Goal: Task Accomplishment & Management: Manage account settings

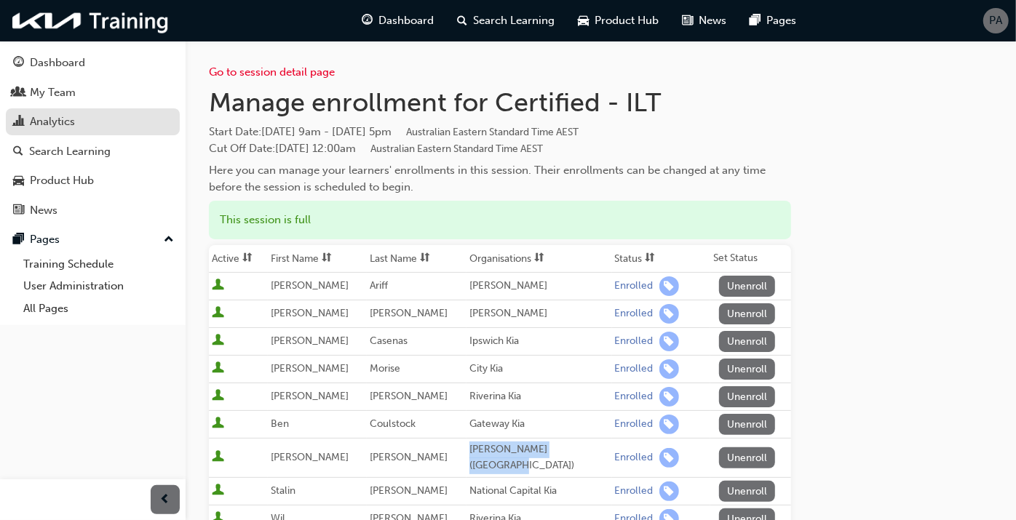
click at [47, 125] on div "Analytics" at bounding box center [52, 121] width 45 height 17
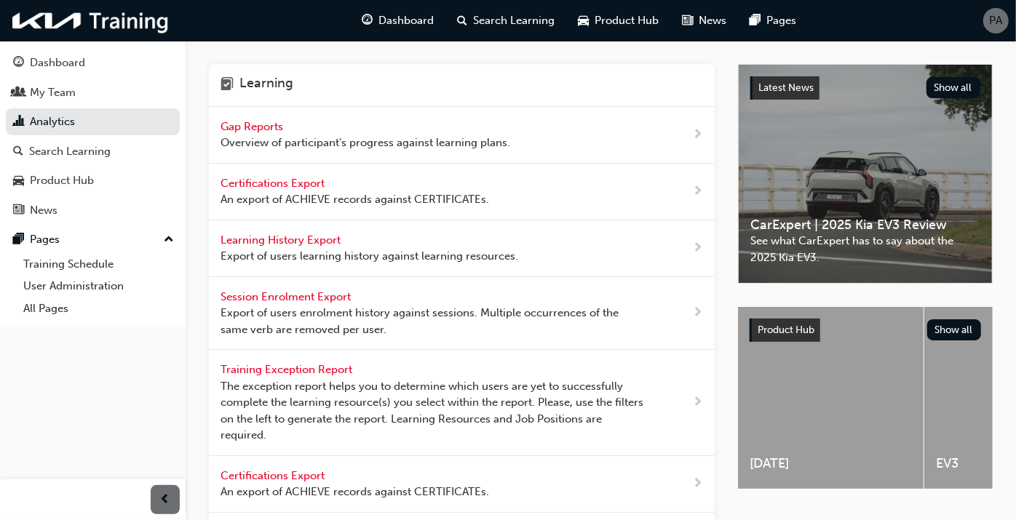
click at [255, 139] on span "Overview of participant's progress against learning plans." at bounding box center [365, 143] width 290 height 17
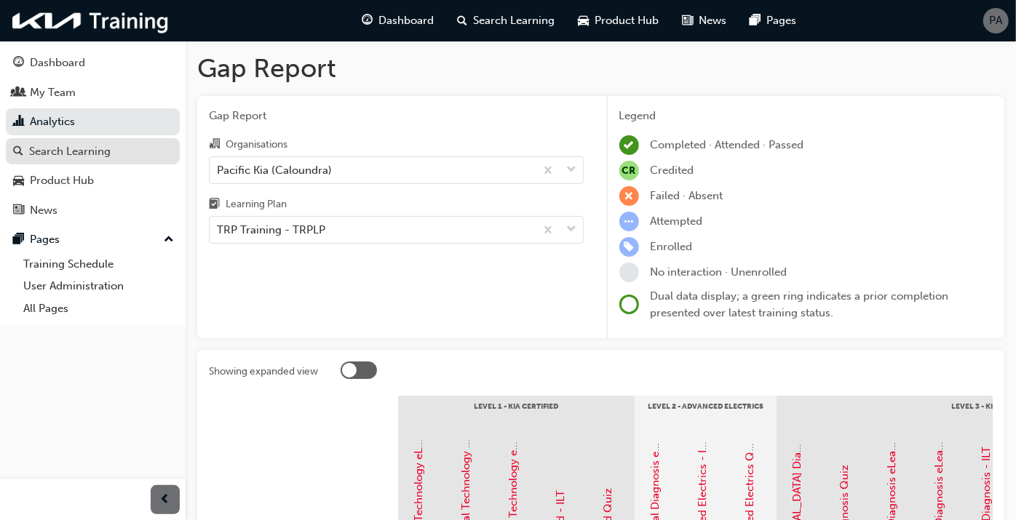
click at [85, 151] on div "Search Learning" at bounding box center [69, 151] width 81 height 17
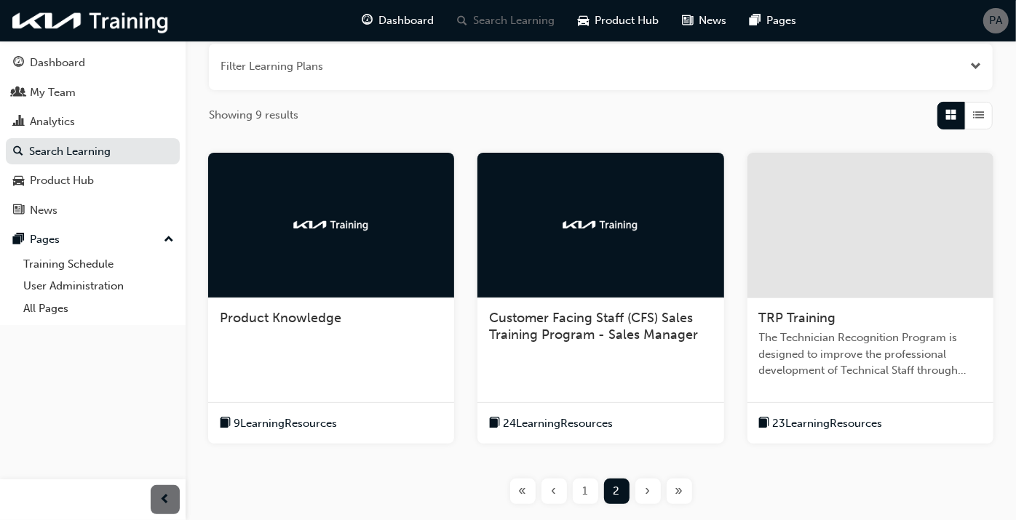
scroll to position [284, 0]
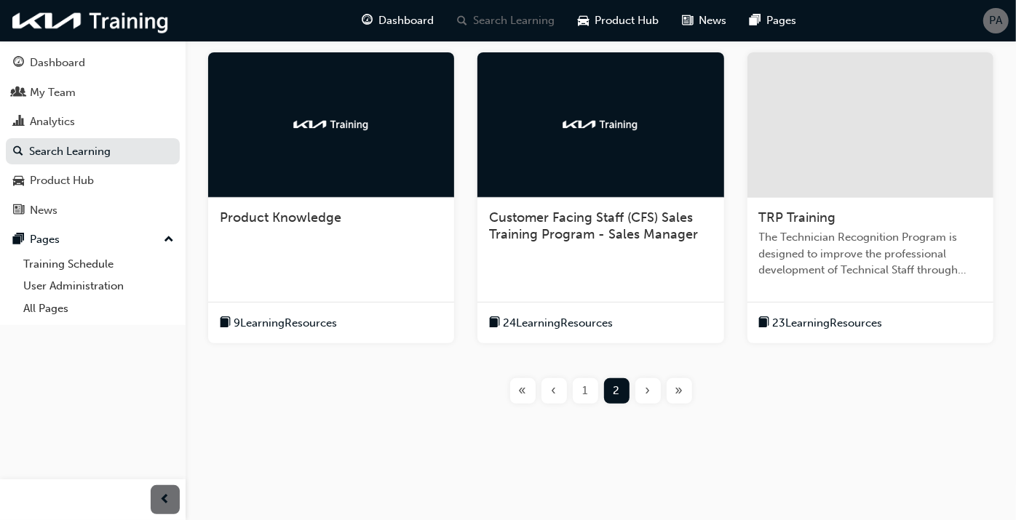
click at [799, 215] on span "TRP Training" at bounding box center [797, 218] width 77 height 16
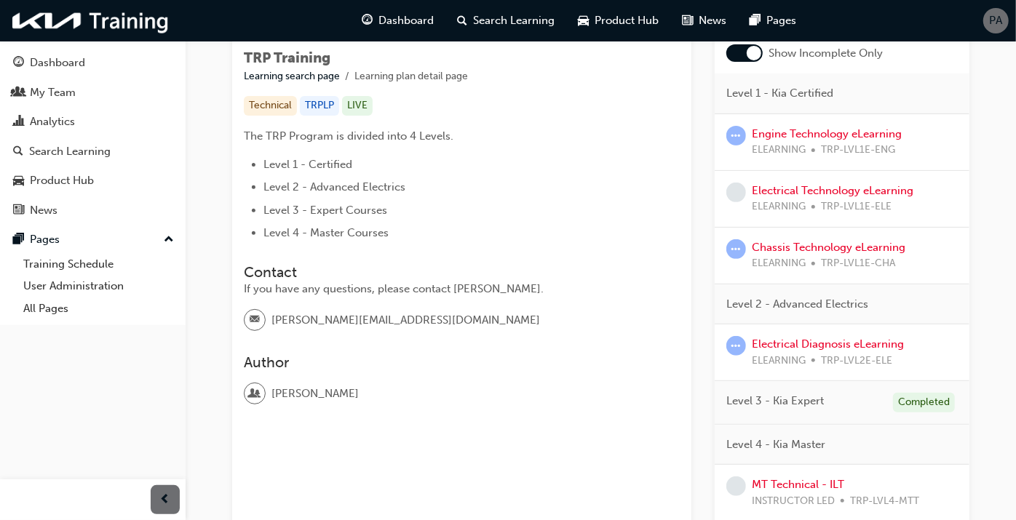
scroll to position [417, 0]
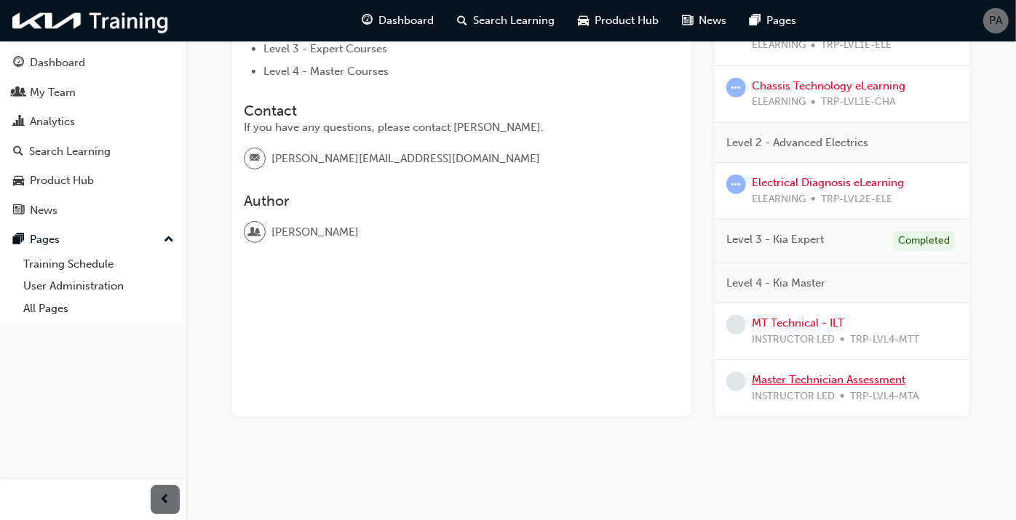
click at [818, 380] on link "Master Technician Assessment" at bounding box center [827, 379] width 153 height 13
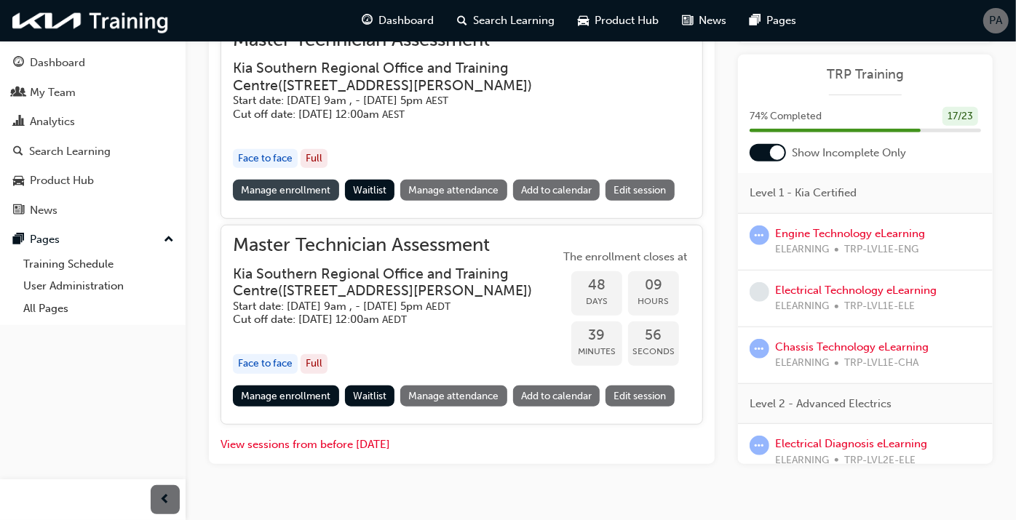
scroll to position [626, 0]
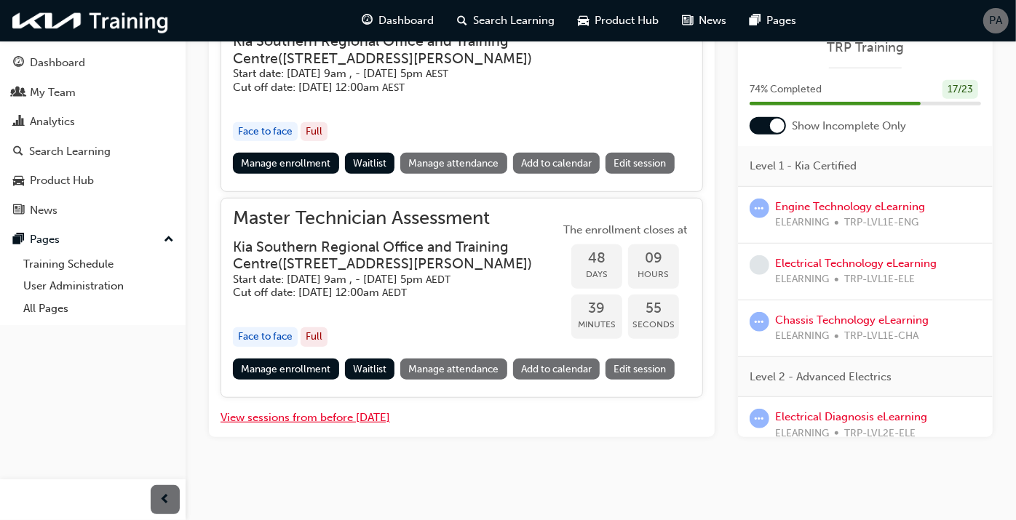
click at [287, 421] on button "View sessions from before [DATE]" at bounding box center [305, 418] width 170 height 17
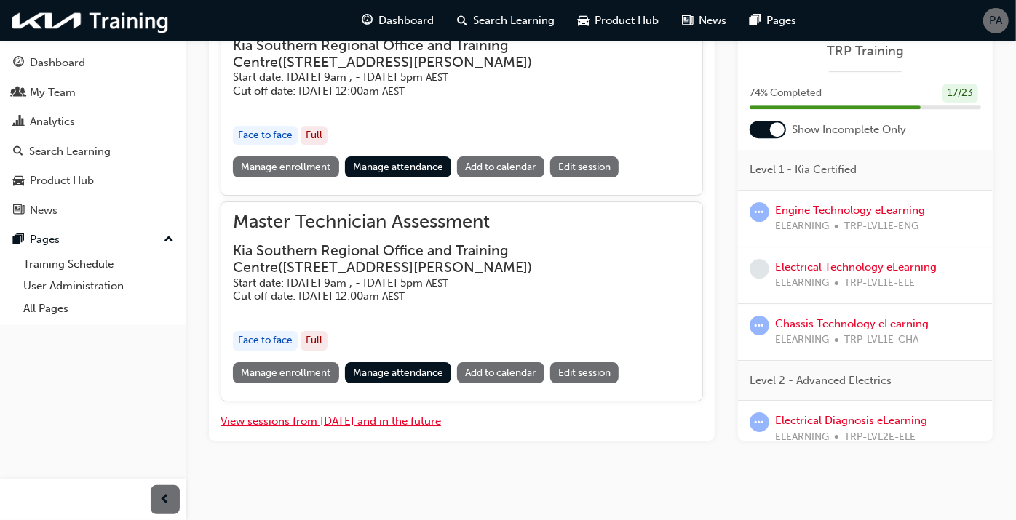
scroll to position [2855, 0]
click at [289, 370] on link "Manage enrollment" at bounding box center [286, 372] width 106 height 21
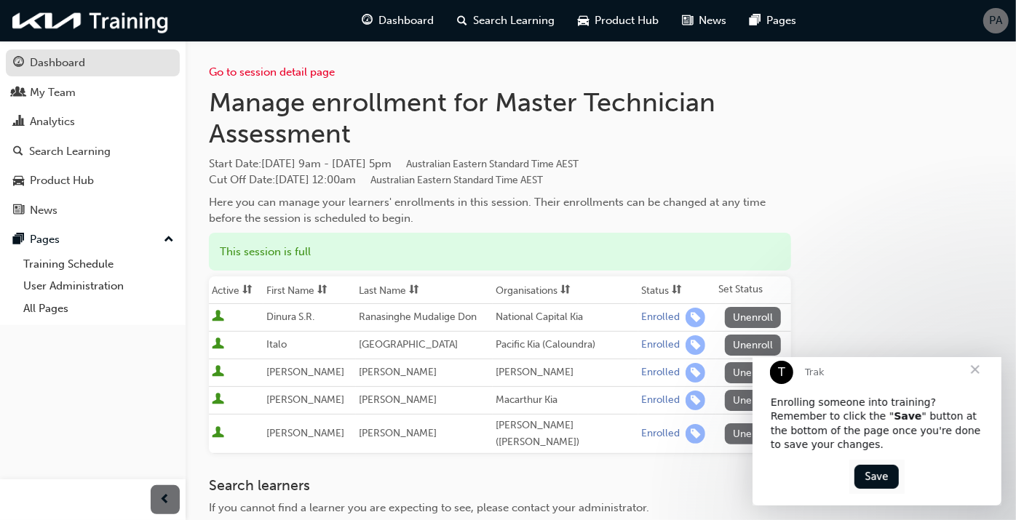
scroll to position [626, 0]
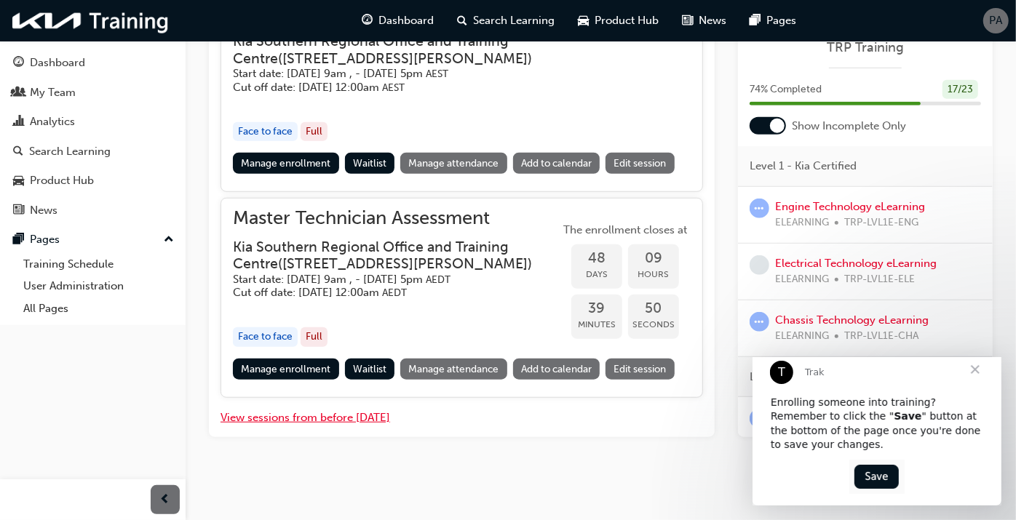
click at [302, 415] on button "View sessions from before [DATE]" at bounding box center [305, 418] width 170 height 17
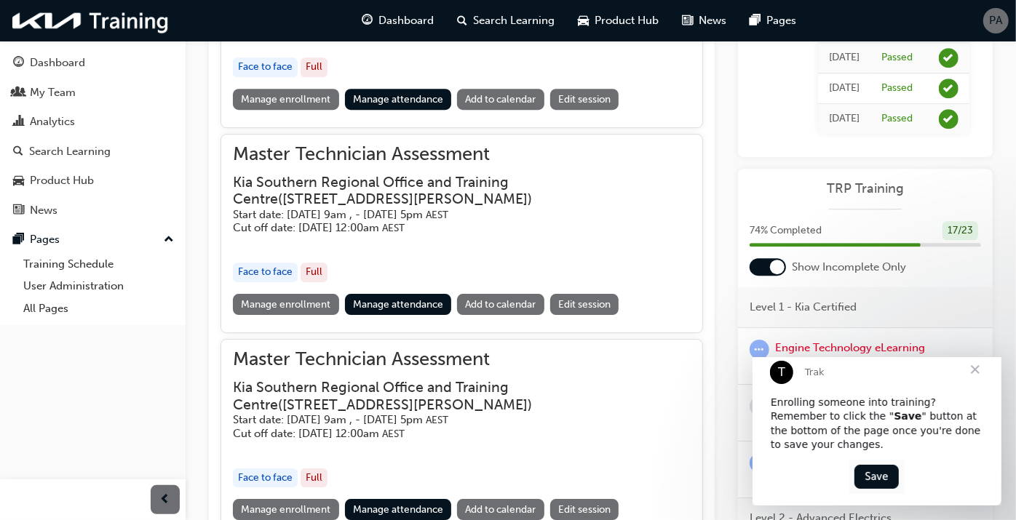
scroll to position [2808, 0]
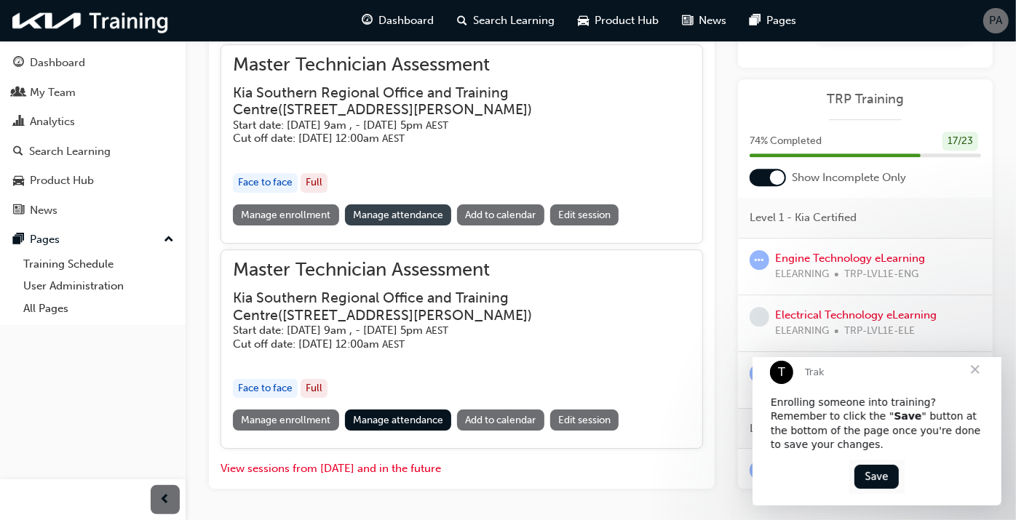
click at [393, 209] on link "Manage attendance" at bounding box center [398, 214] width 107 height 21
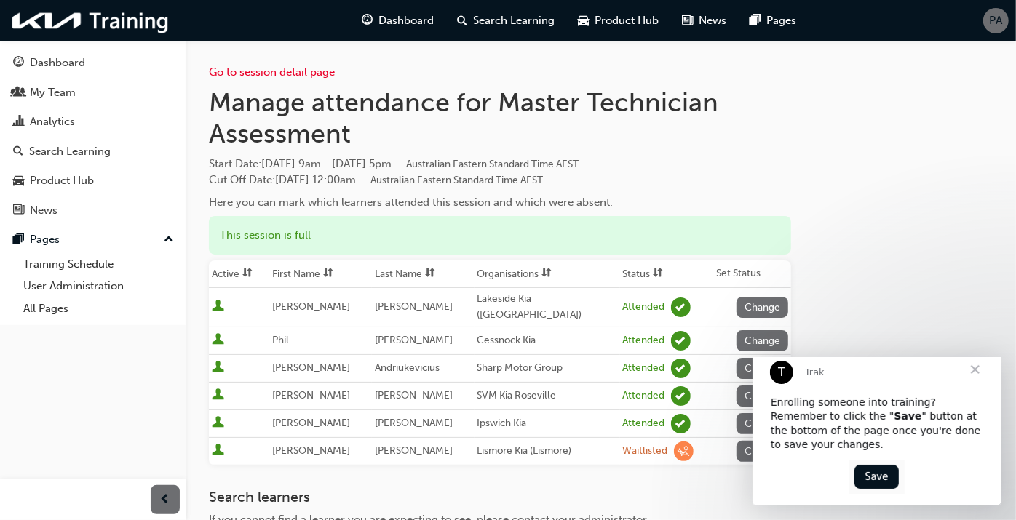
scroll to position [626, 0]
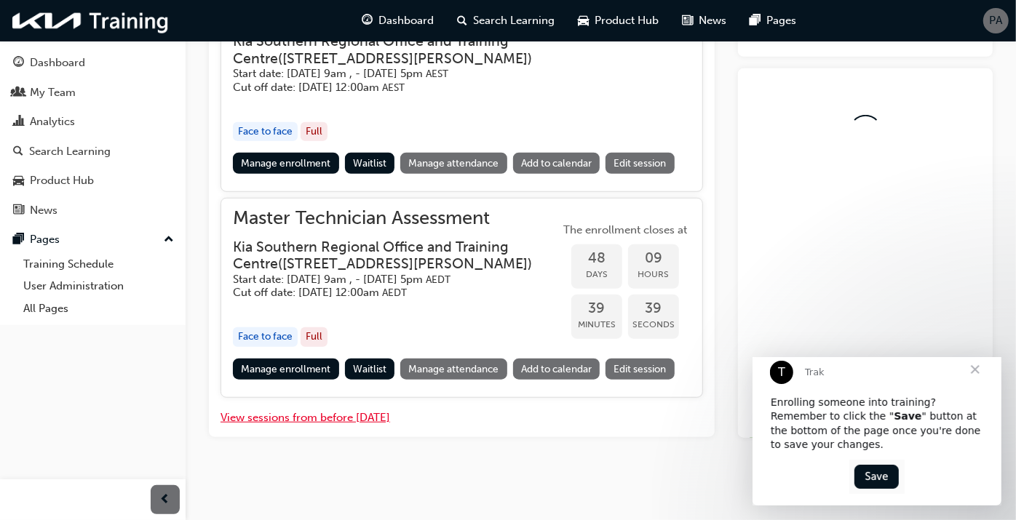
click at [327, 418] on button "View sessions from before [DATE]" at bounding box center [305, 418] width 170 height 17
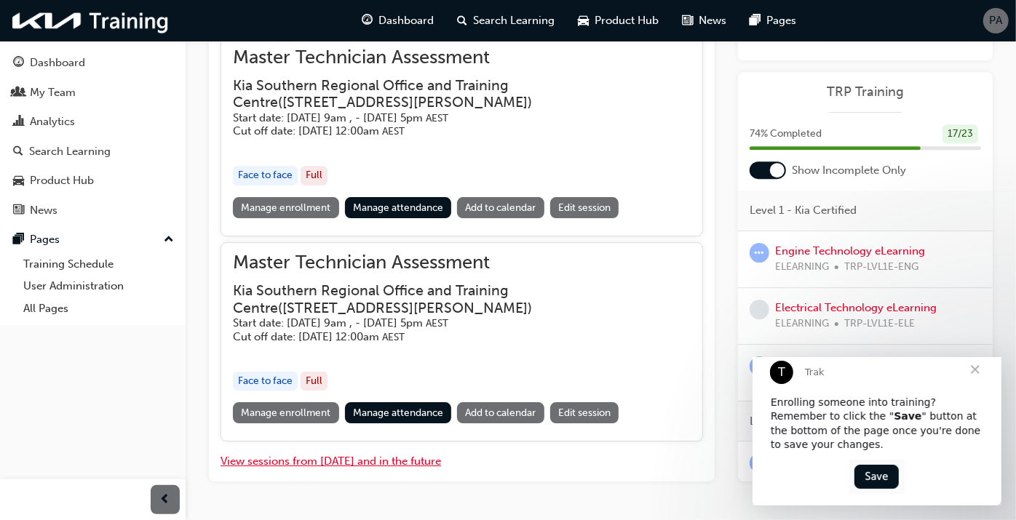
scroll to position [2855, 0]
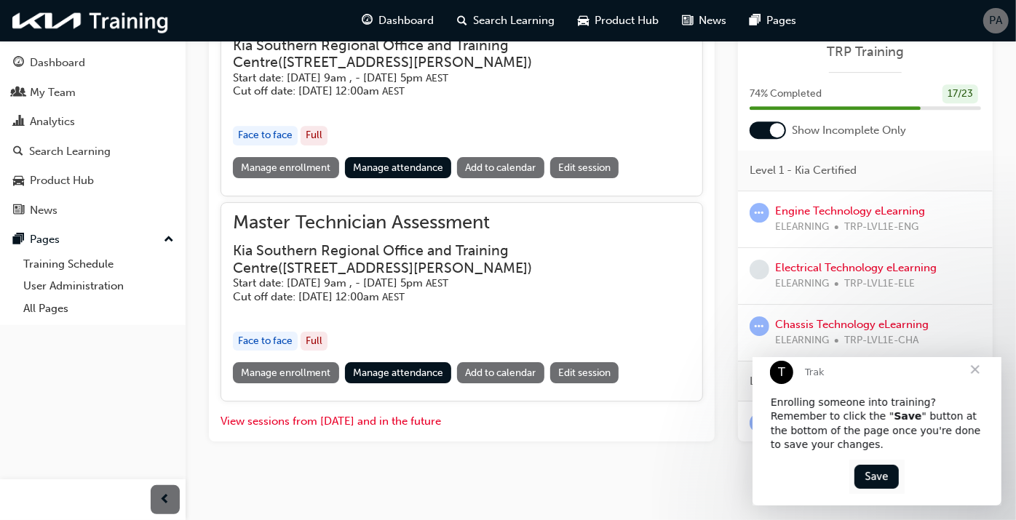
click at [386, 367] on link "Manage attendance" at bounding box center [398, 372] width 107 height 21
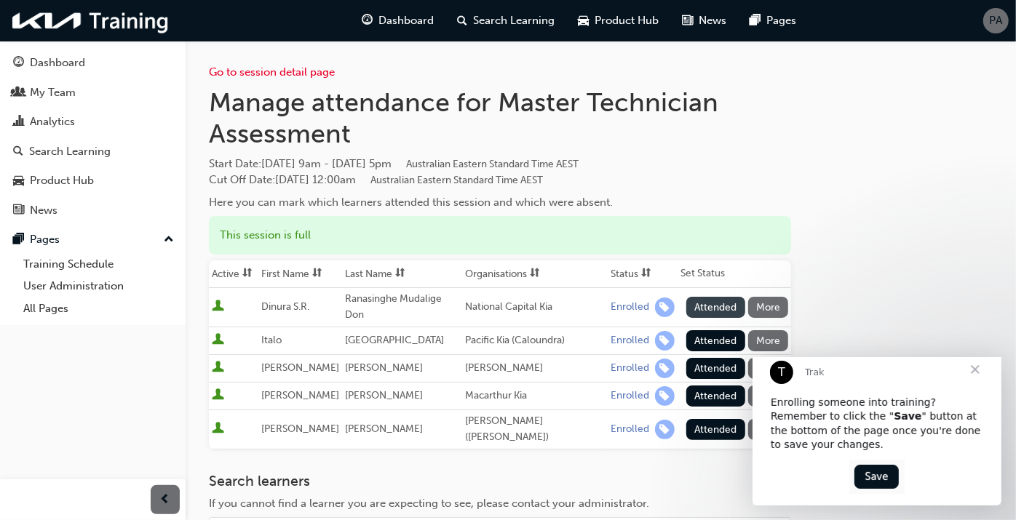
click at [703, 297] on button "Attended" at bounding box center [715, 307] width 59 height 21
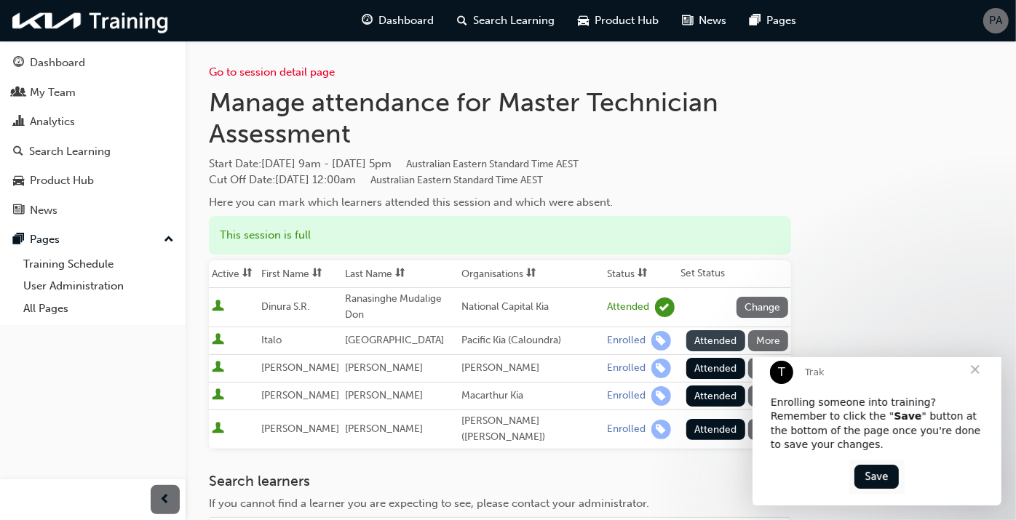
click at [703, 330] on button "Attended" at bounding box center [715, 340] width 59 height 21
click at [709, 358] on button "Attended" at bounding box center [715, 368] width 59 height 21
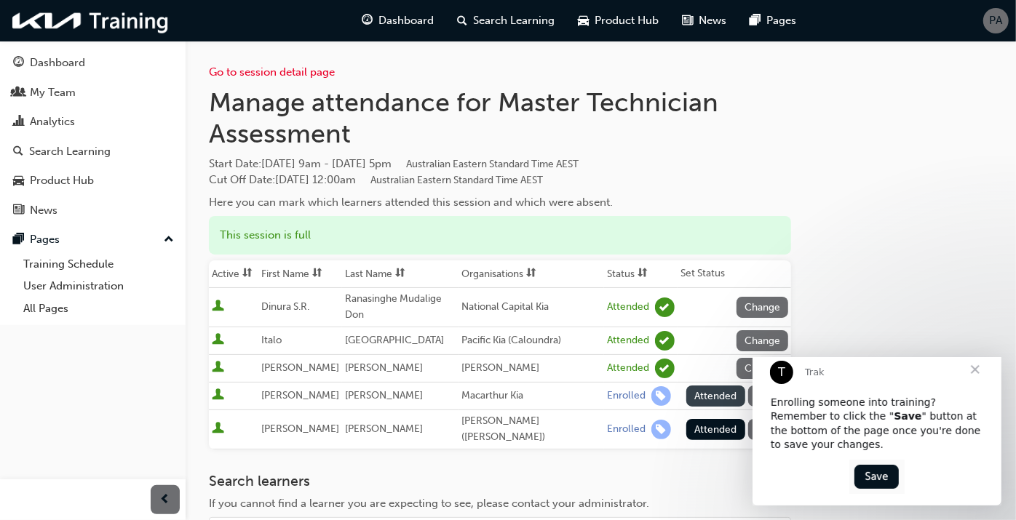
click at [710, 386] on button "Attended" at bounding box center [715, 396] width 59 height 21
click at [707, 419] on button "Attended" at bounding box center [715, 429] width 59 height 21
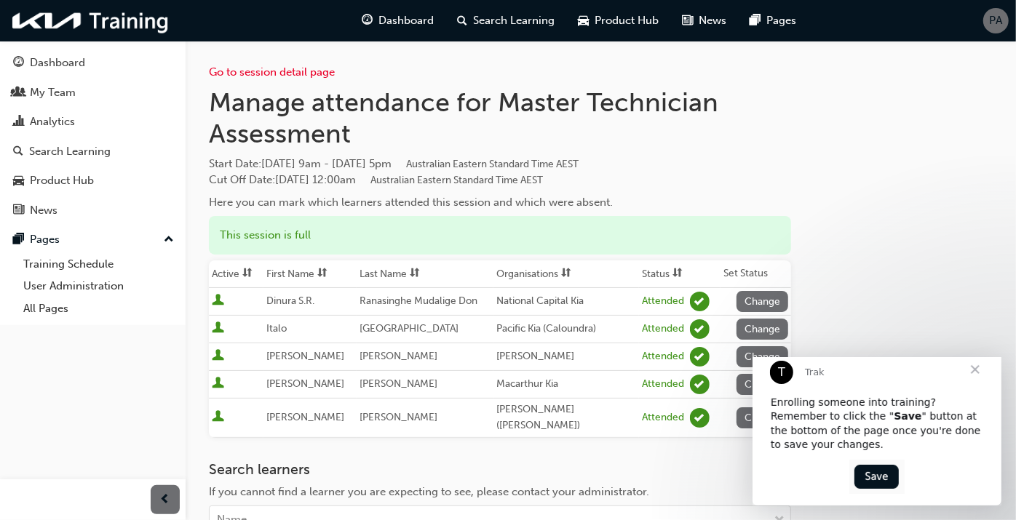
click at [974, 382] on span "Close" at bounding box center [974, 369] width 52 height 52
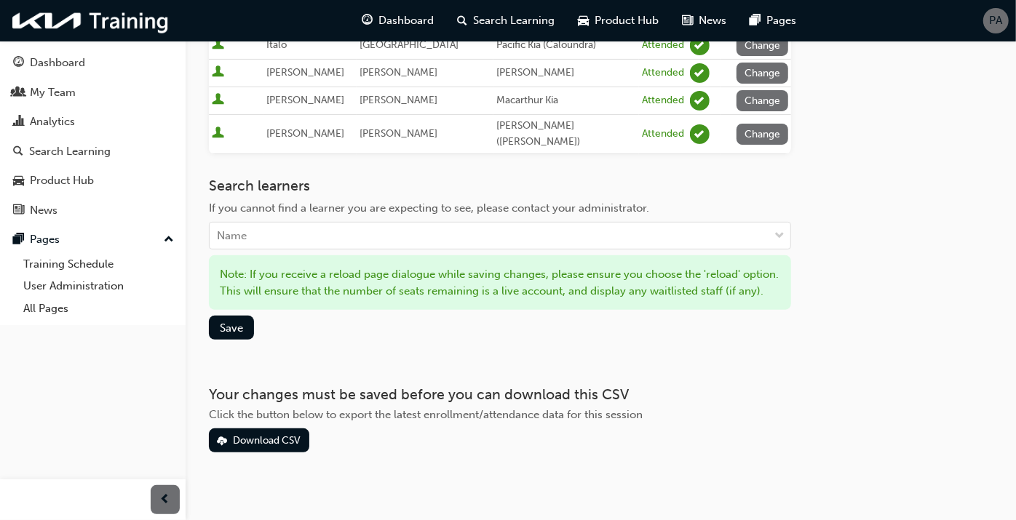
scroll to position [284, 0]
click at [234, 321] on span "Save" at bounding box center [231, 327] width 23 height 13
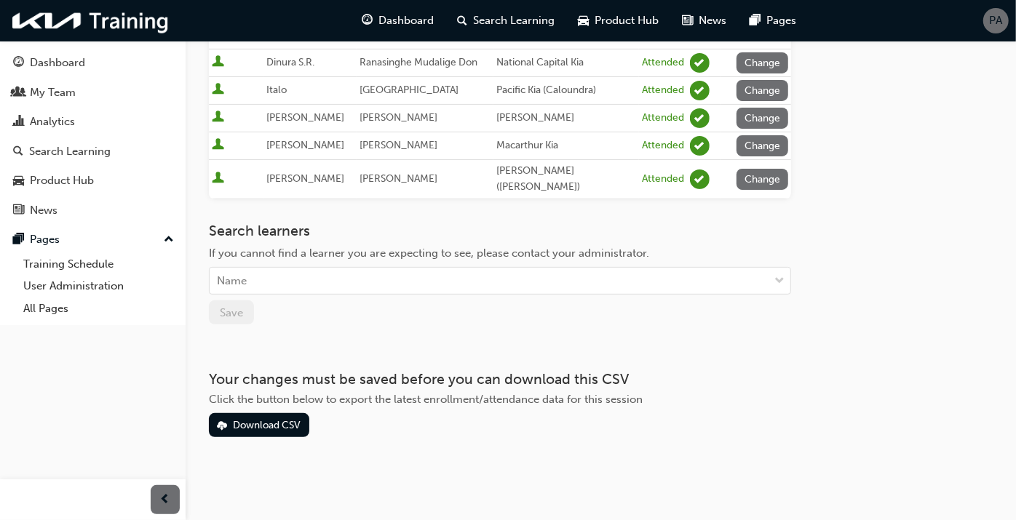
scroll to position [224, 0]
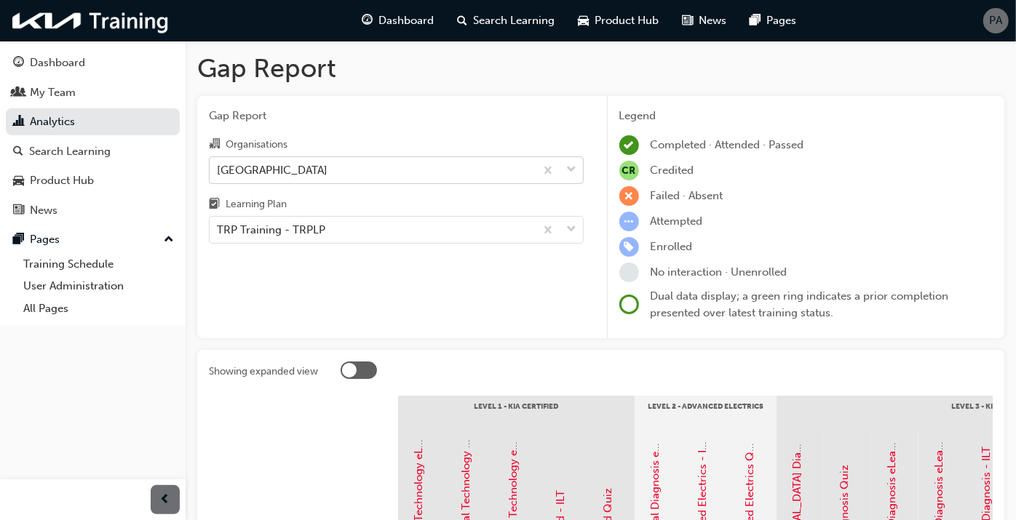
click at [254, 161] on div "Port Kia" at bounding box center [372, 169] width 325 height 25
click at [218, 163] on input "Organisations Port Kia" at bounding box center [217, 169] width 1 height 12
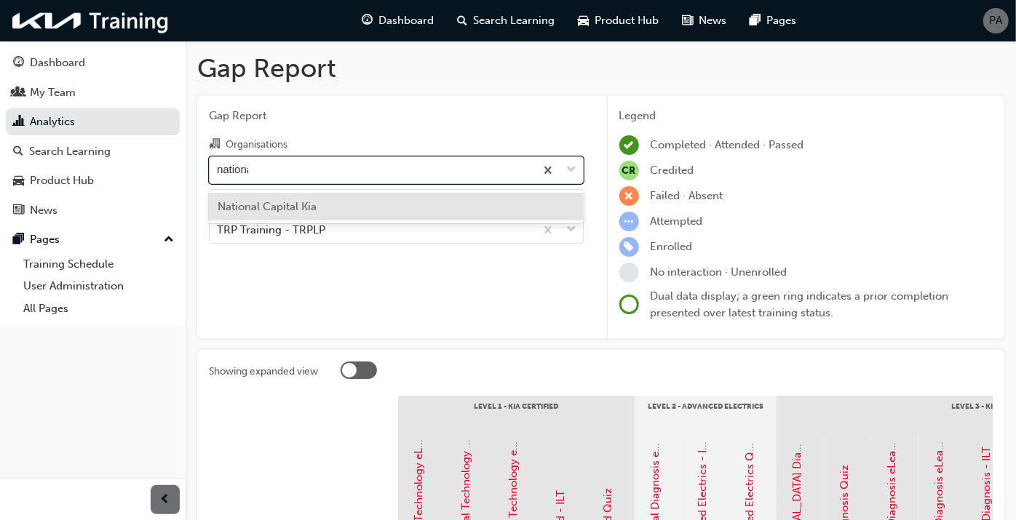
type input "national"
click at [278, 210] on span "National Capital Kia" at bounding box center [267, 206] width 99 height 13
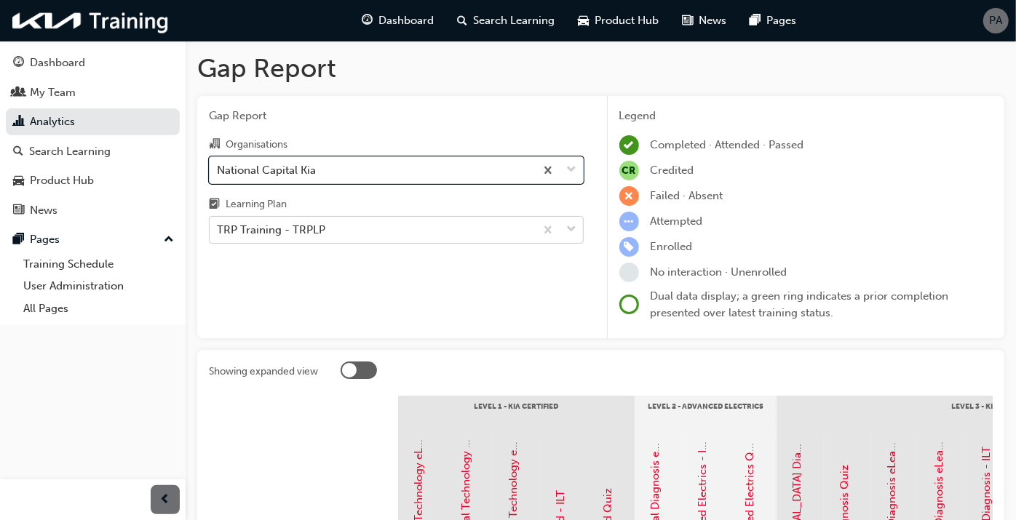
click at [285, 226] on div "TRP Training - TRPLP" at bounding box center [271, 230] width 108 height 17
click at [218, 226] on input "Learning Plan TRP Training - TRPLP" at bounding box center [217, 229] width 1 height 12
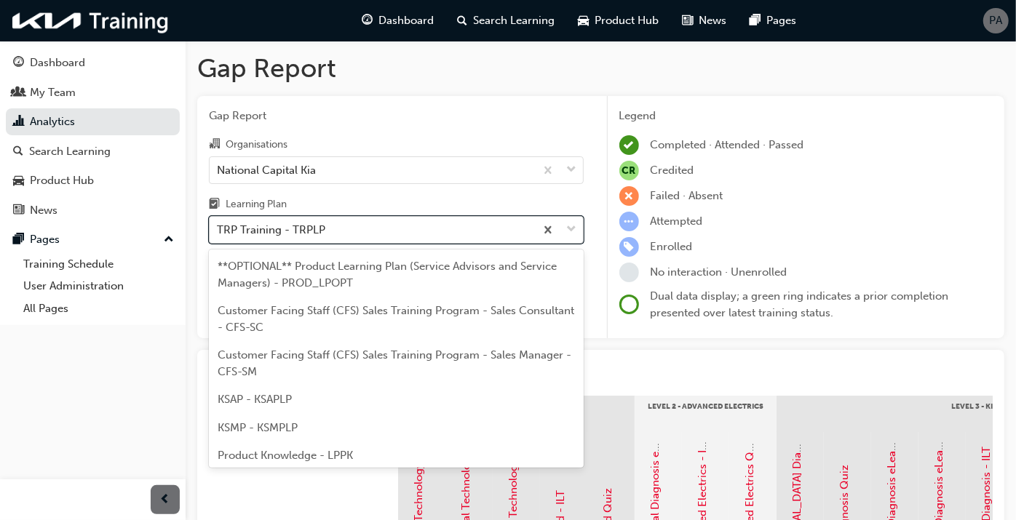
scroll to position [66, 0]
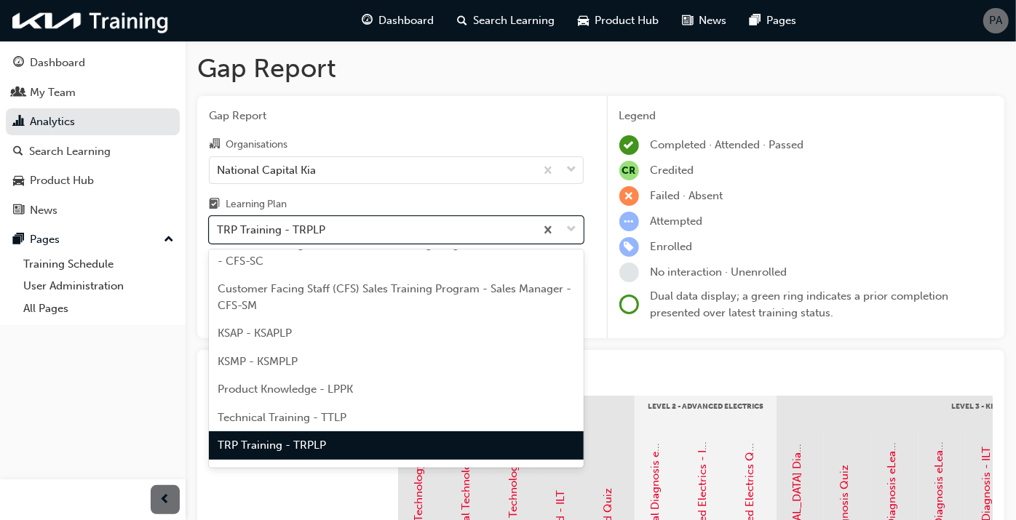
click at [291, 434] on div "TRP Training - TRPLP" at bounding box center [396, 445] width 375 height 28
